Goal: Task Accomplishment & Management: Manage account settings

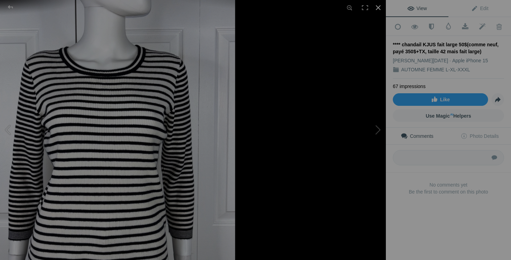
scroll to position [1679, 0]
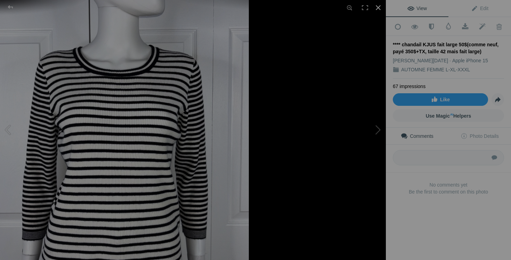
click at [379, 8] on div at bounding box center [377, 7] width 15 height 15
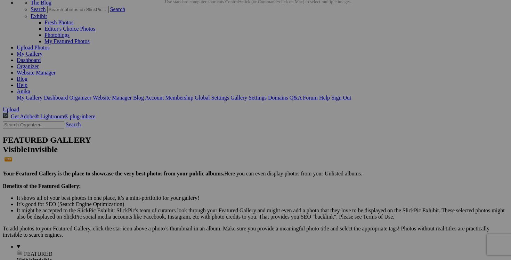
scroll to position [36, 0]
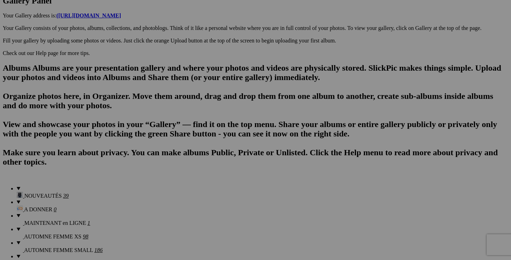
scroll to position [386, 0]
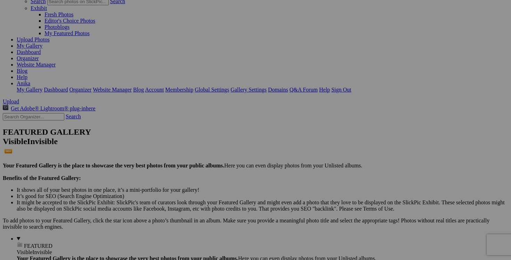
scroll to position [0, 0]
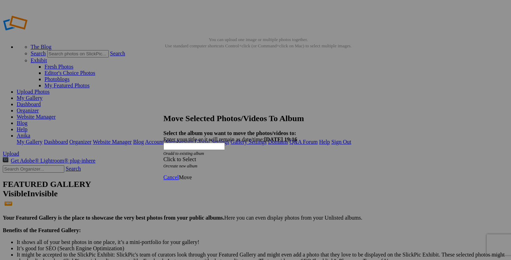
click at [163, 156] on span at bounding box center [163, 159] width 0 height 6
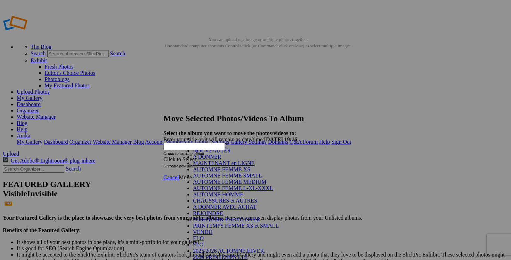
scroll to position [114, 0]
click at [207, 229] on link "VENDU" at bounding box center [202, 232] width 19 height 6
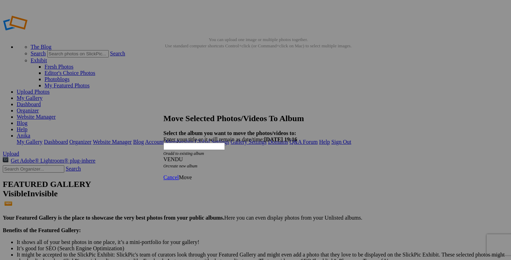
click at [191, 174] on span "Move" at bounding box center [185, 177] width 13 height 6
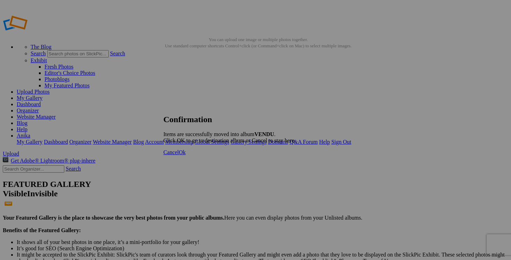
click at [179, 155] on span "Cancel" at bounding box center [170, 152] width 15 height 6
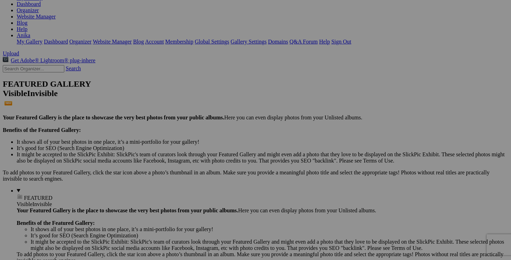
scroll to position [103, 0]
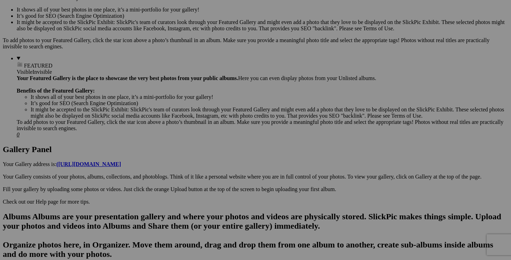
scroll to position [237, 0]
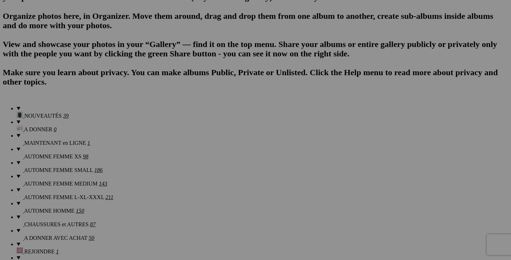
scroll to position [520, 0]
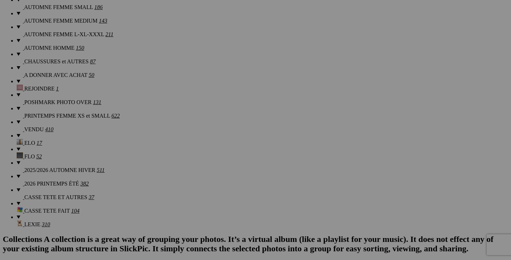
scroll to position [625, 0]
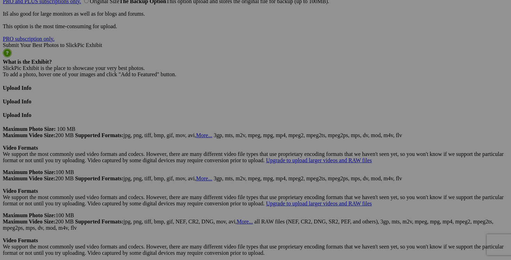
scroll to position [1788, 0]
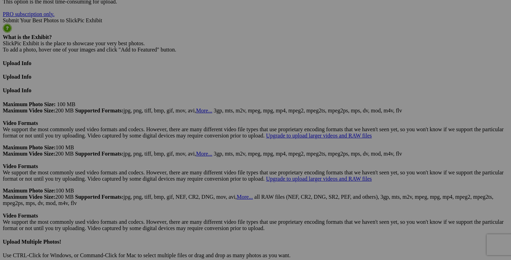
click at [209, 179] on span "Yes" at bounding box center [205, 182] width 8 height 6
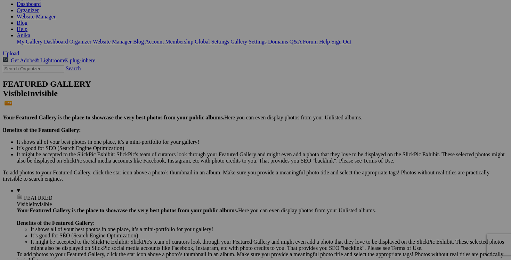
scroll to position [0, 0]
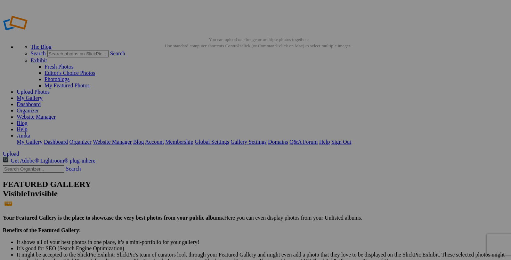
click at [41, 101] on link "Dashboard" at bounding box center [29, 104] width 24 height 6
